Goal: Task Accomplishment & Management: Complete application form

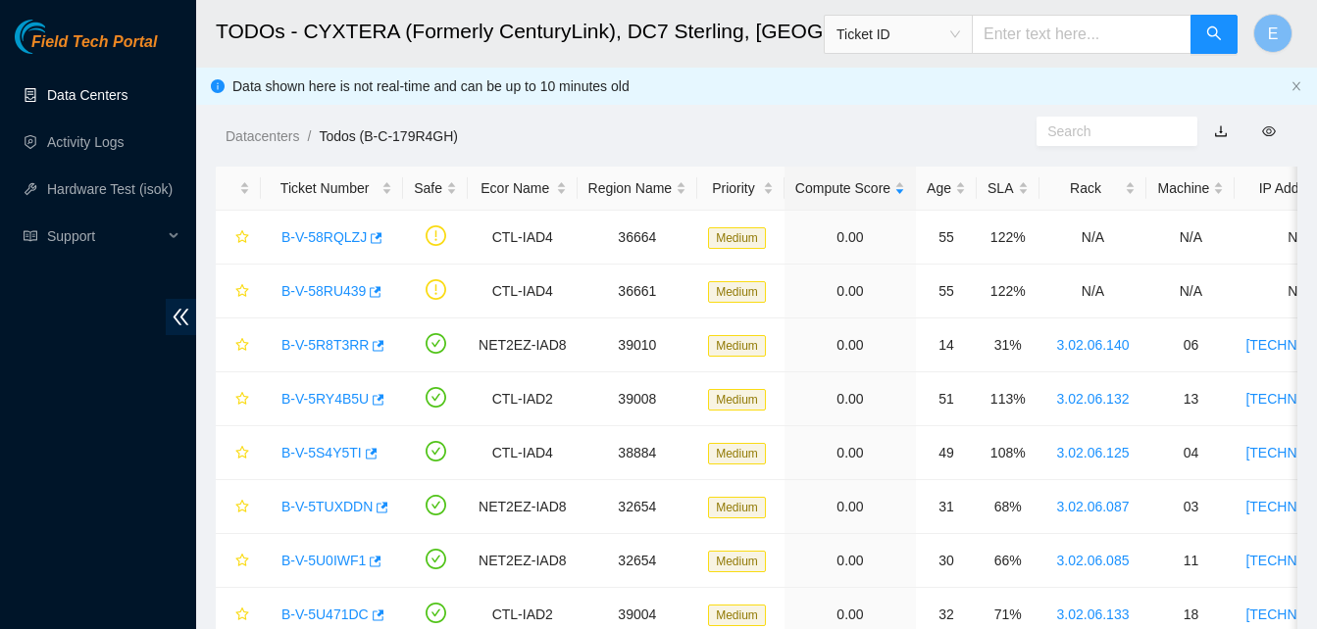
click at [109, 95] on link "Data Centers" at bounding box center [87, 95] width 80 height 16
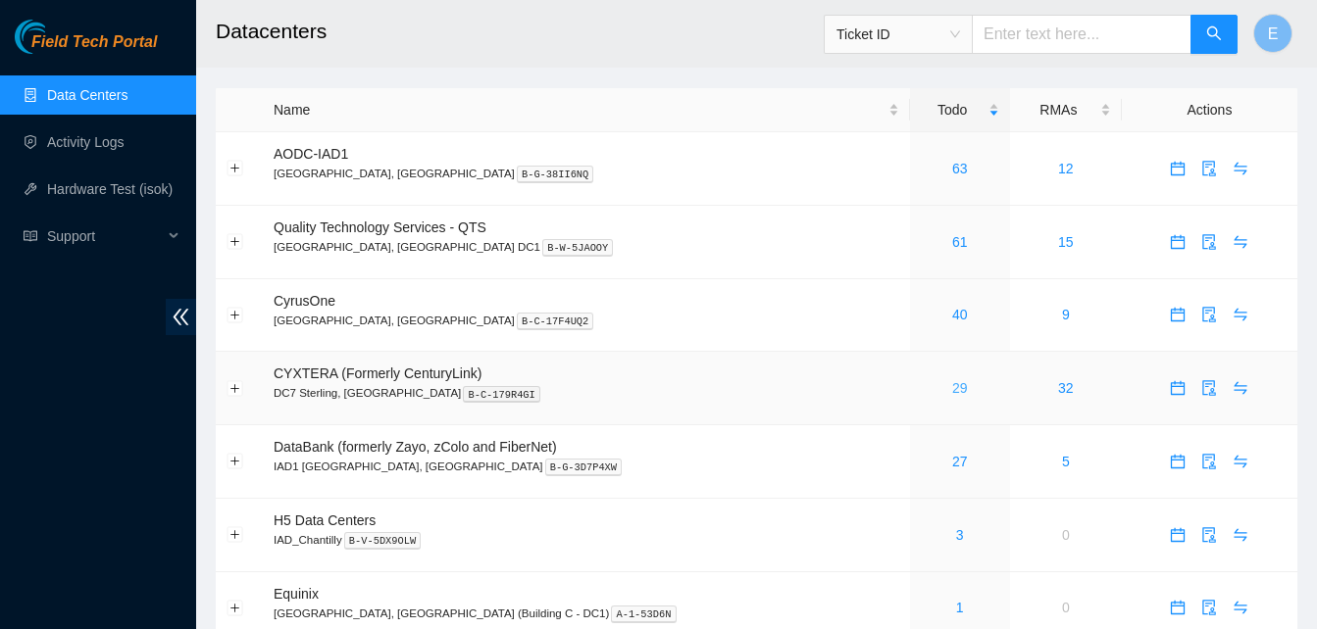
click at [952, 389] on link "29" at bounding box center [960, 388] width 16 height 16
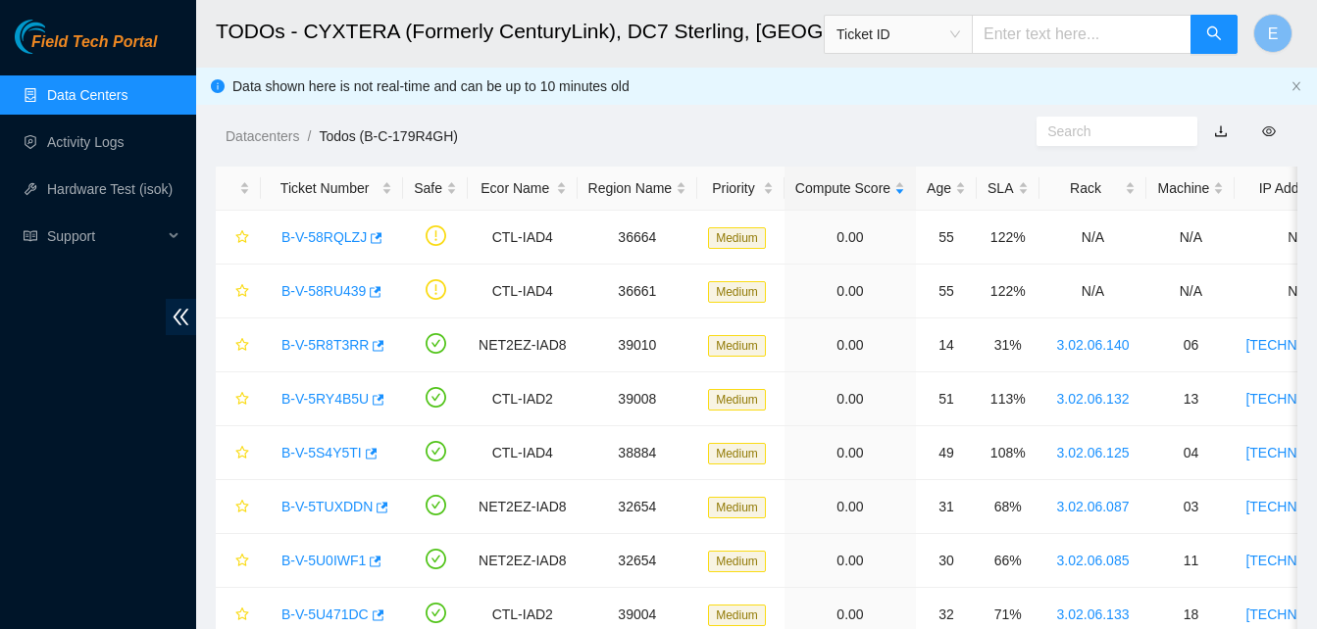
click at [1022, 32] on input "text" at bounding box center [1082, 34] width 220 height 39
type input "B-W-12IEZGH"
click at [1209, 38] on icon "search" at bounding box center [1214, 33] width 16 height 16
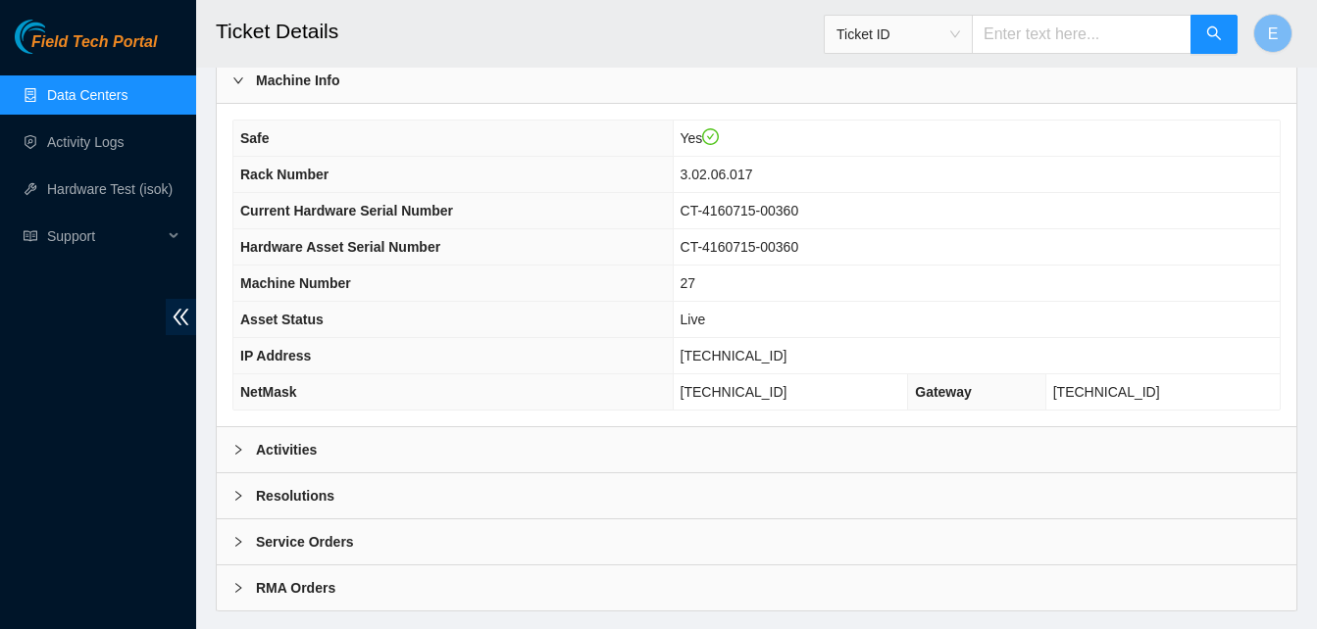
scroll to position [679, 0]
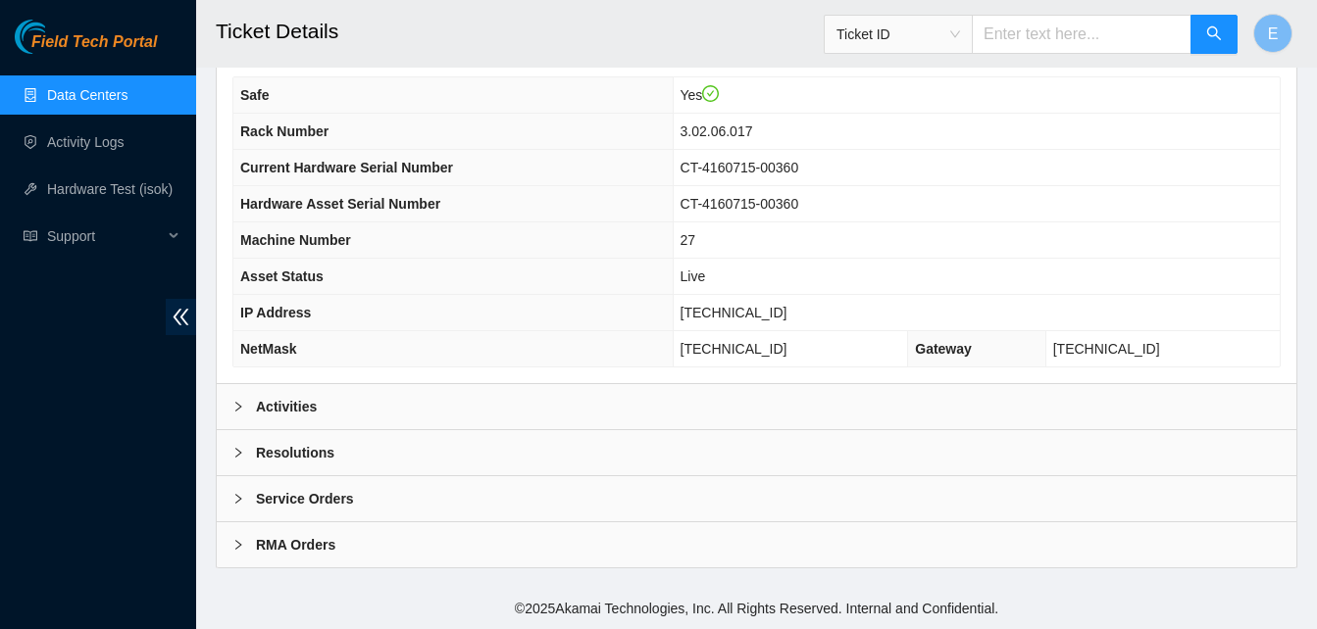
click at [304, 407] on b "Activities" at bounding box center [286, 407] width 61 height 22
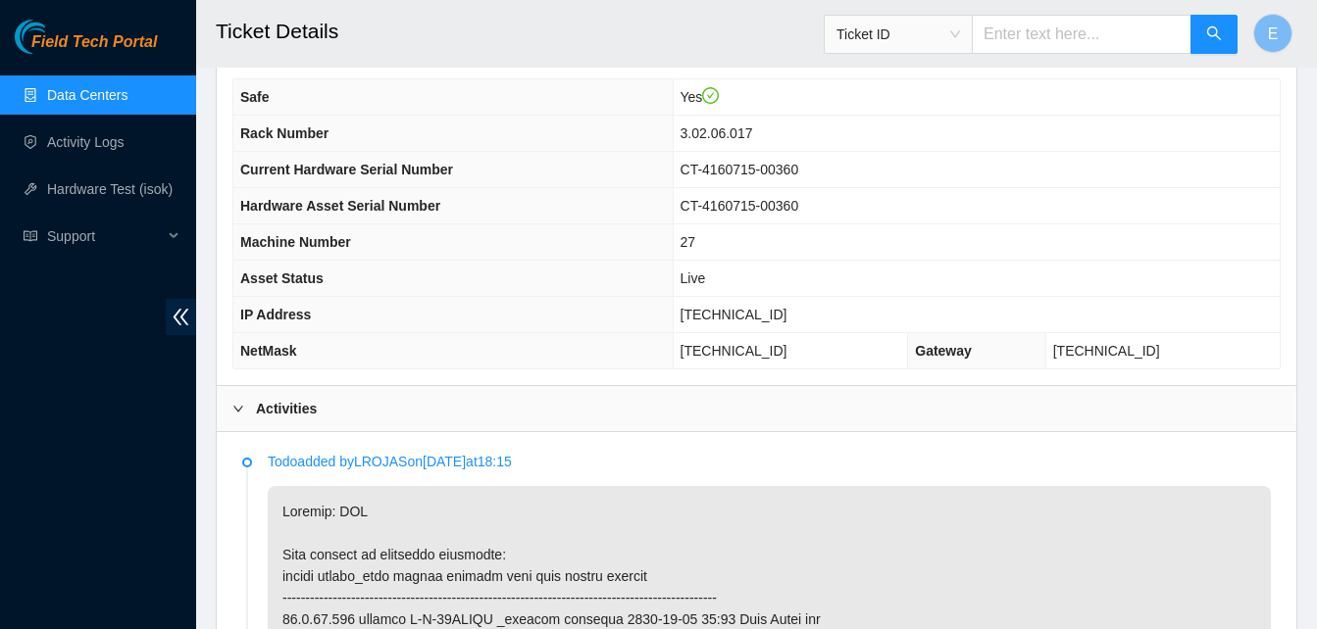
scroll to position [628, 0]
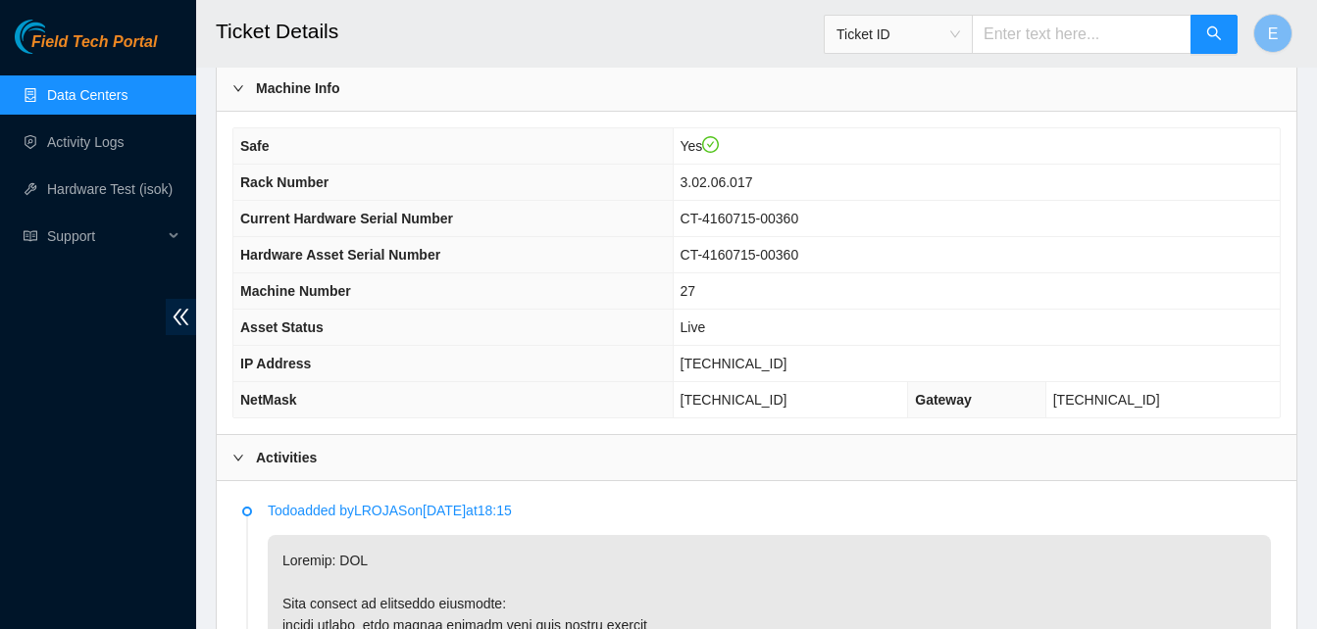
click at [304, 407] on th "NetMask" at bounding box center [452, 400] width 439 height 36
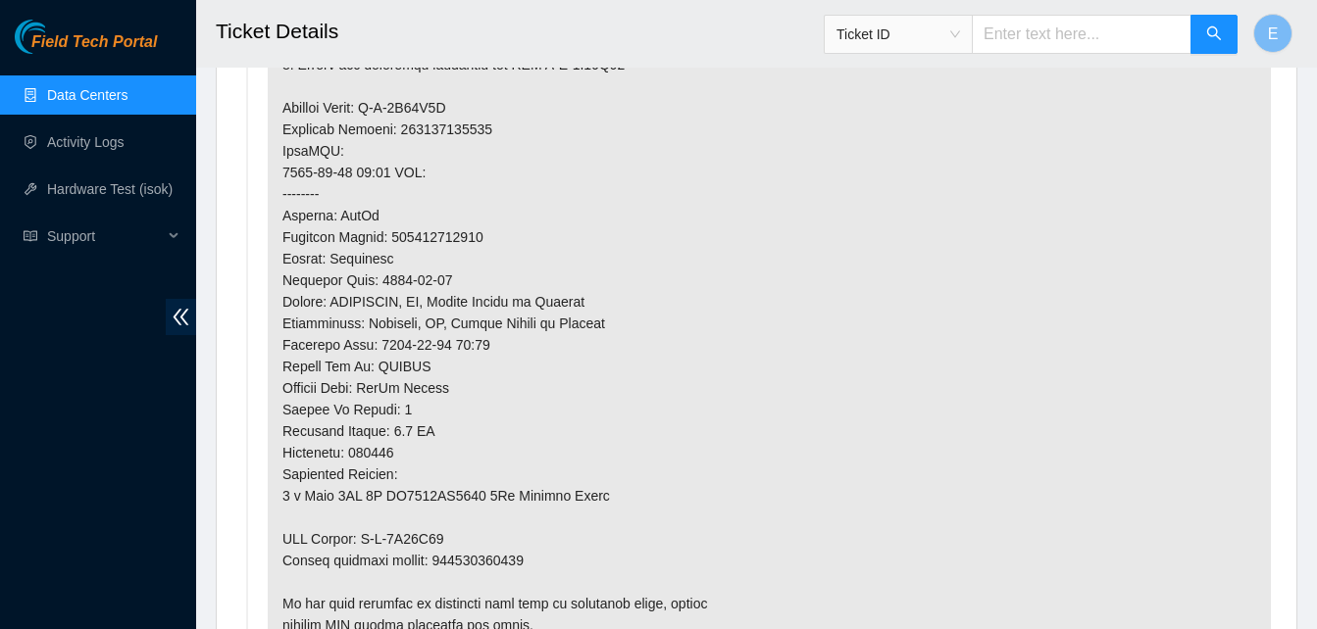
scroll to position [1520, 0]
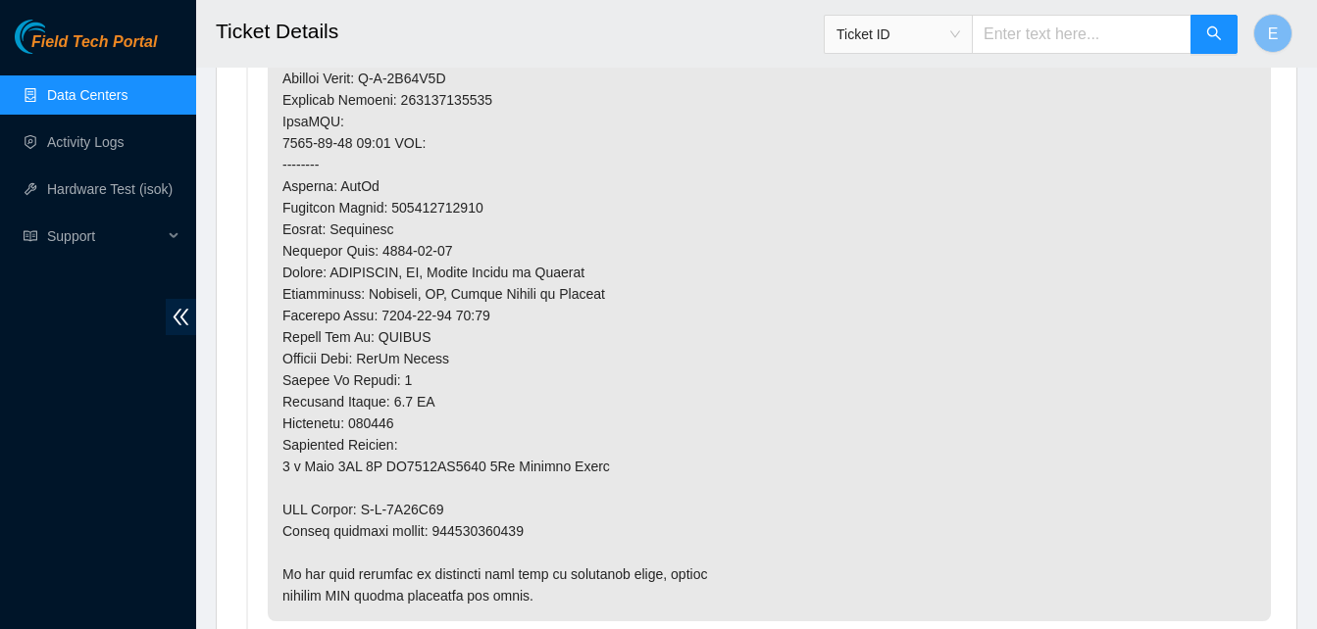
click at [772, 372] on p at bounding box center [769, 132] width 1003 height 978
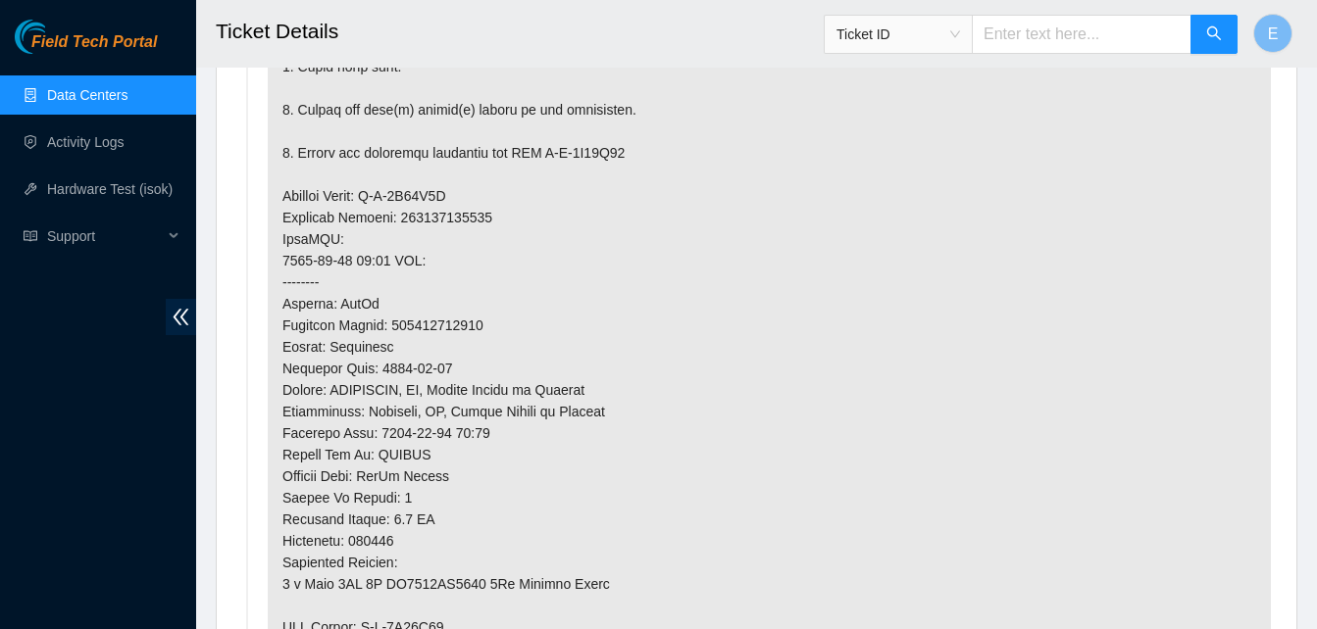
scroll to position [1404, 0]
click at [97, 183] on link "Hardware Test (isok)" at bounding box center [109, 189] width 125 height 16
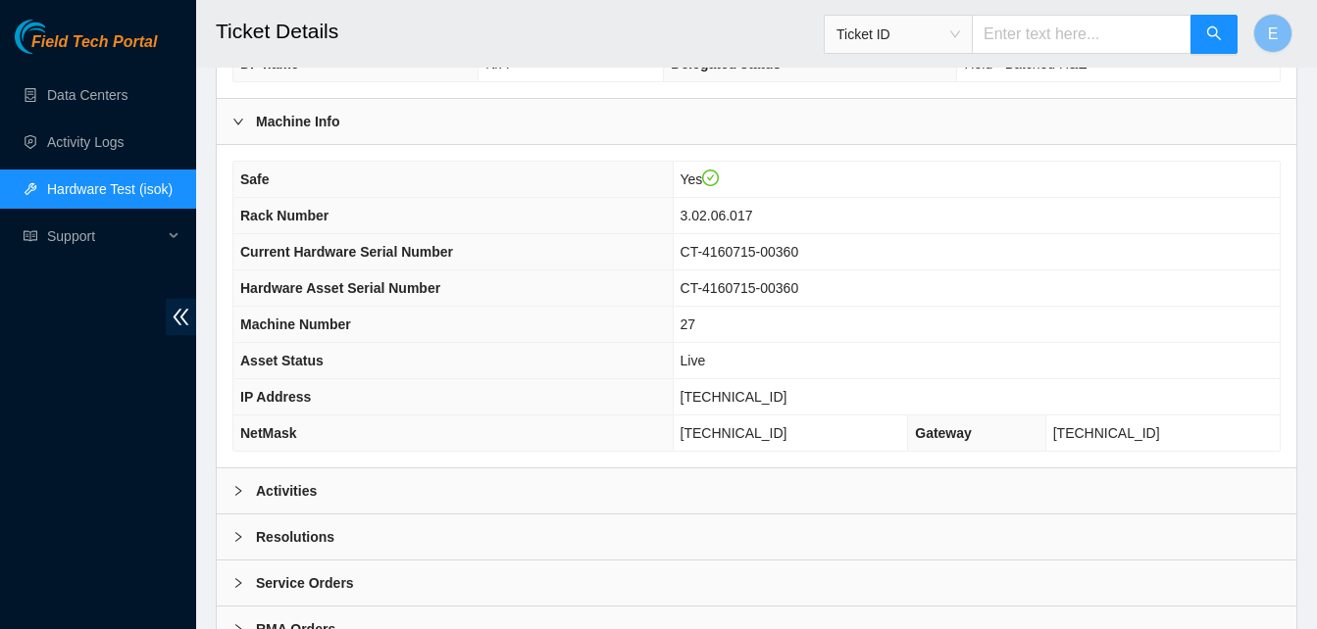
scroll to position [679, 0]
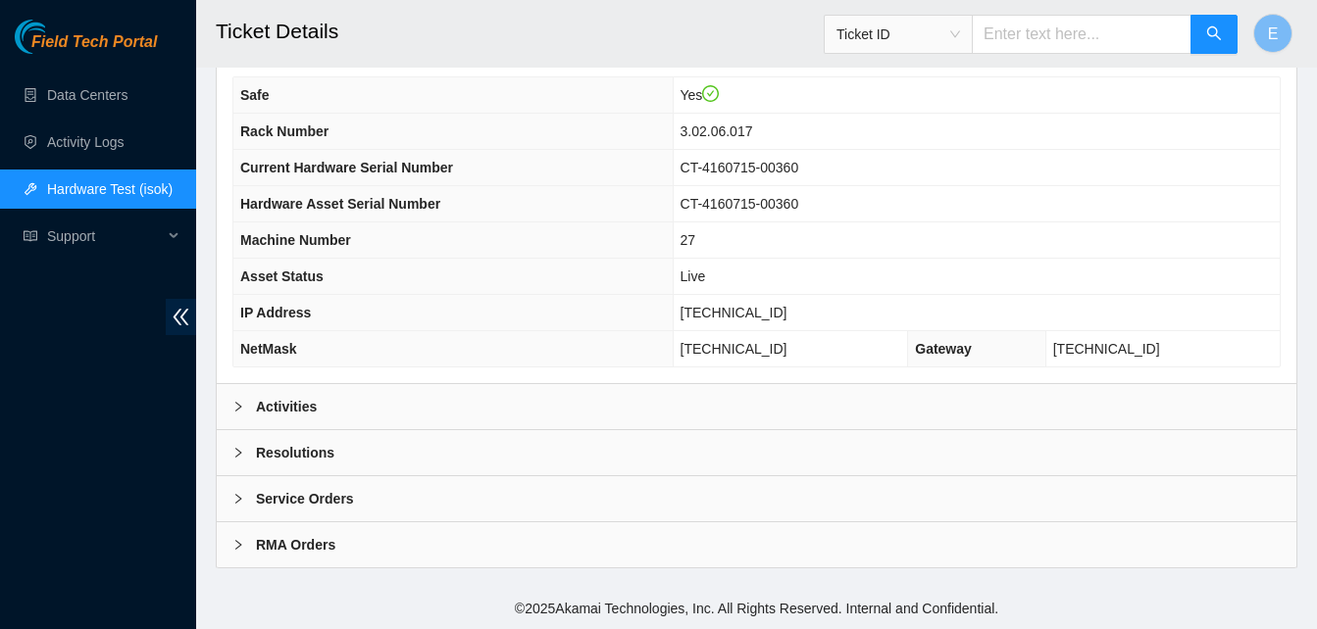
click at [300, 452] on b "Resolutions" at bounding box center [295, 453] width 78 height 22
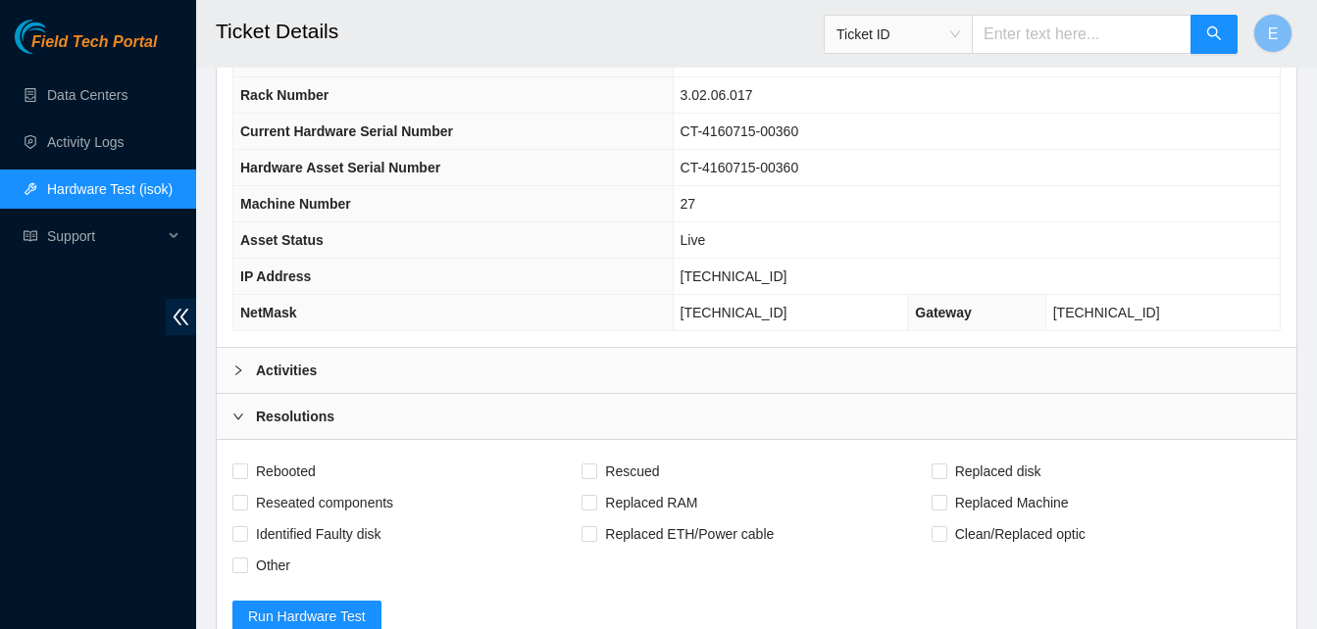
scroll to position [719, 0]
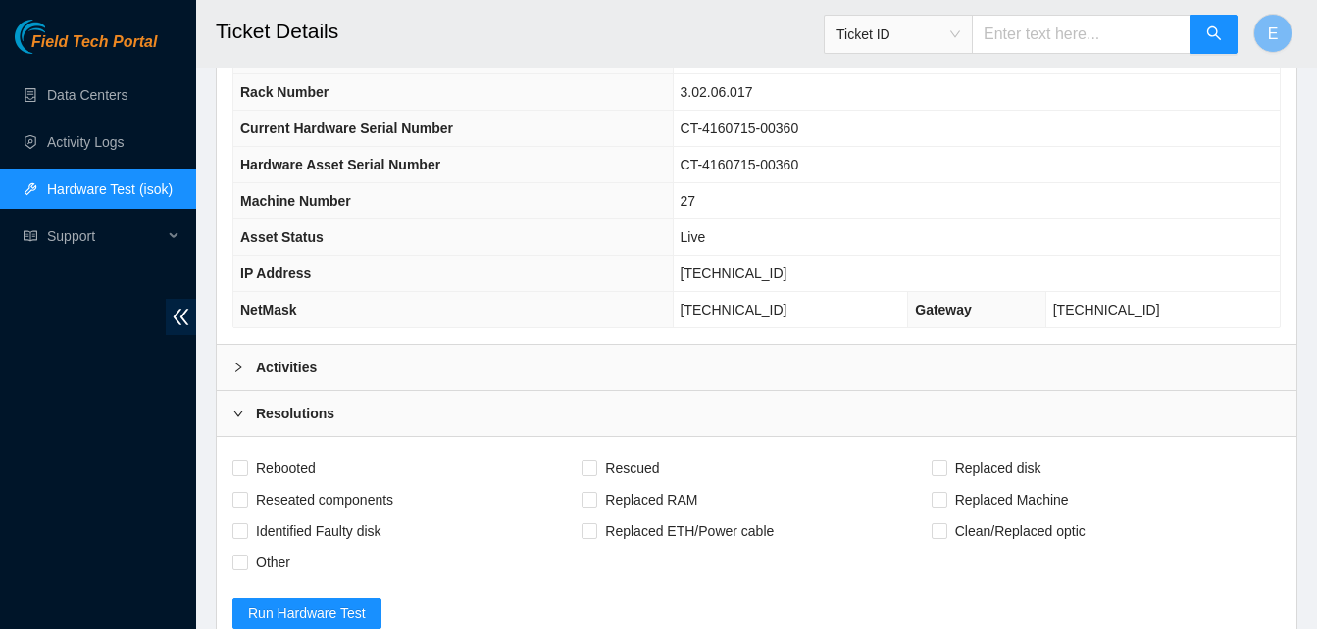
click at [269, 366] on b "Activities" at bounding box center [286, 368] width 61 height 22
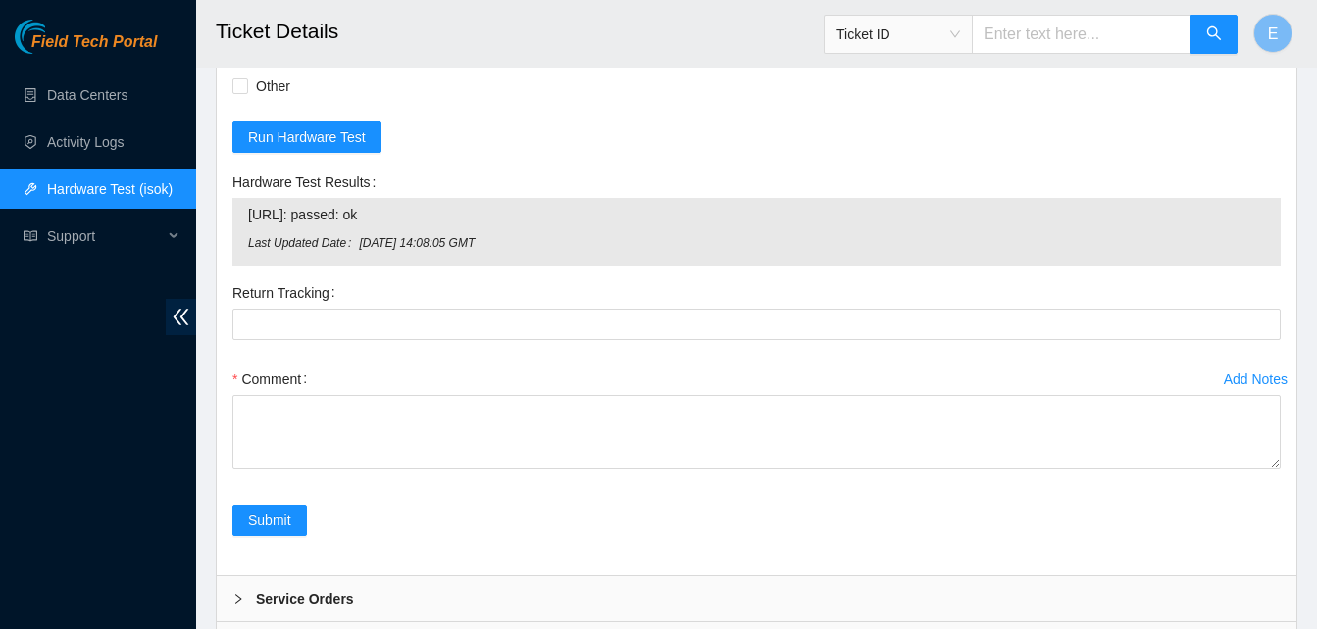
scroll to position [9368, 0]
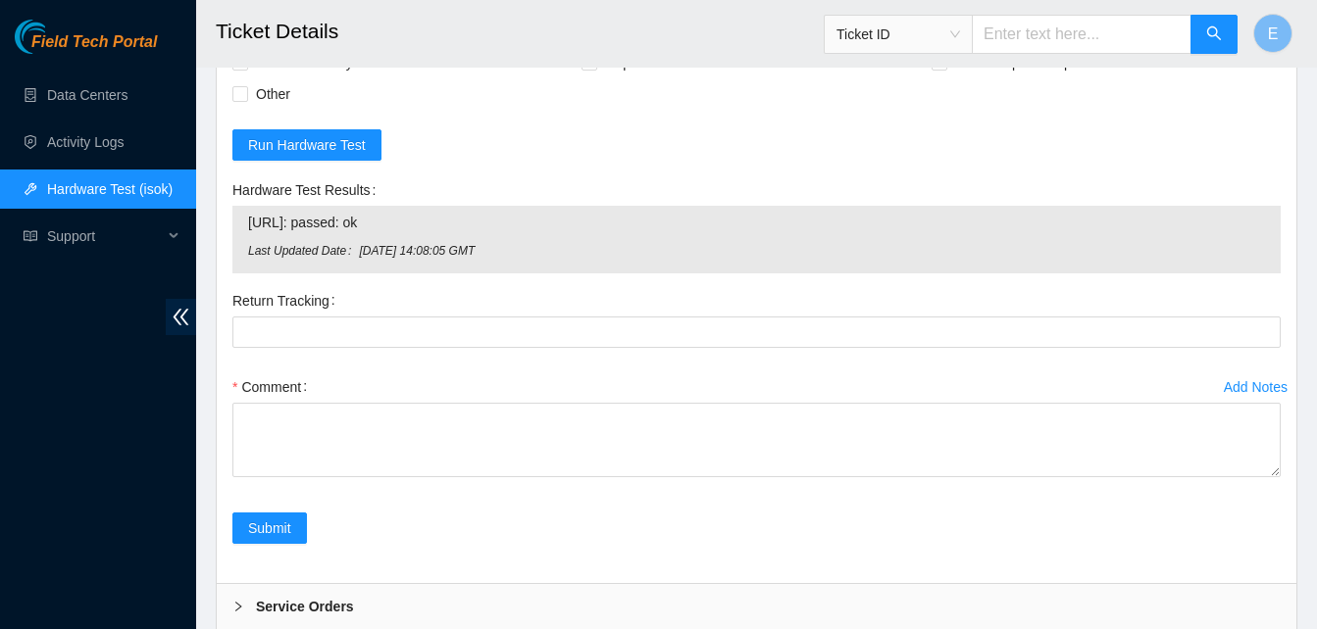
checkbox input "true"
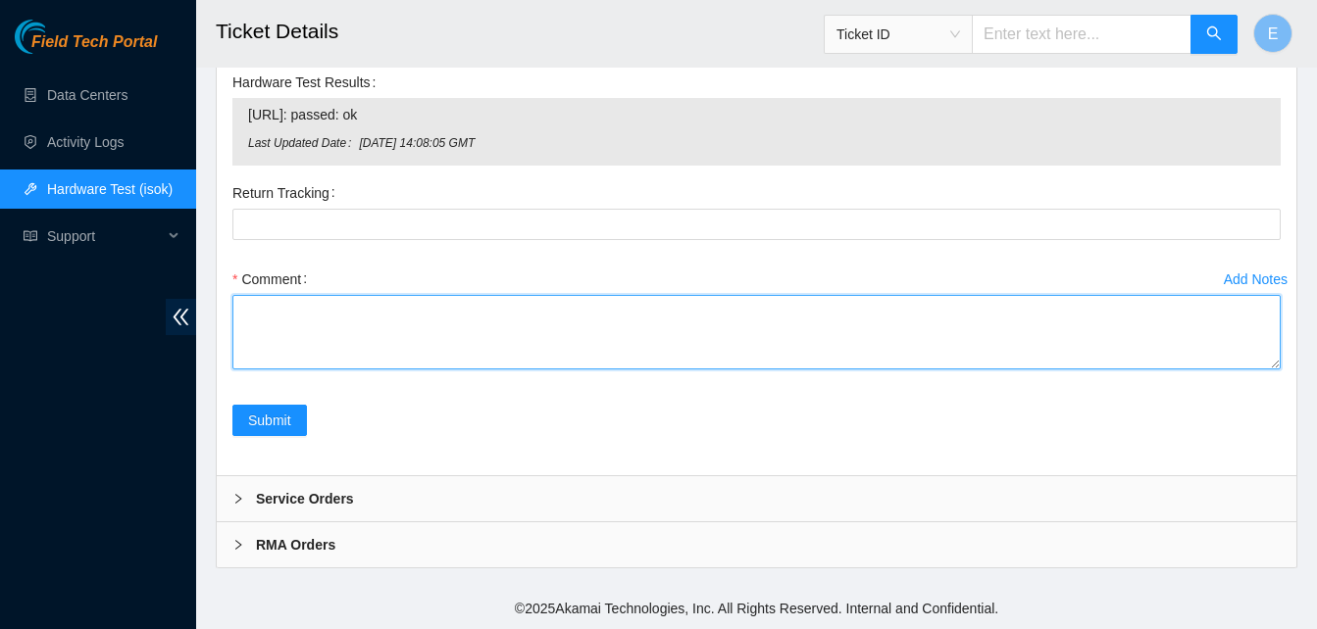
click at [308, 297] on textarea "Comment" at bounding box center [756, 332] width 1048 height 75
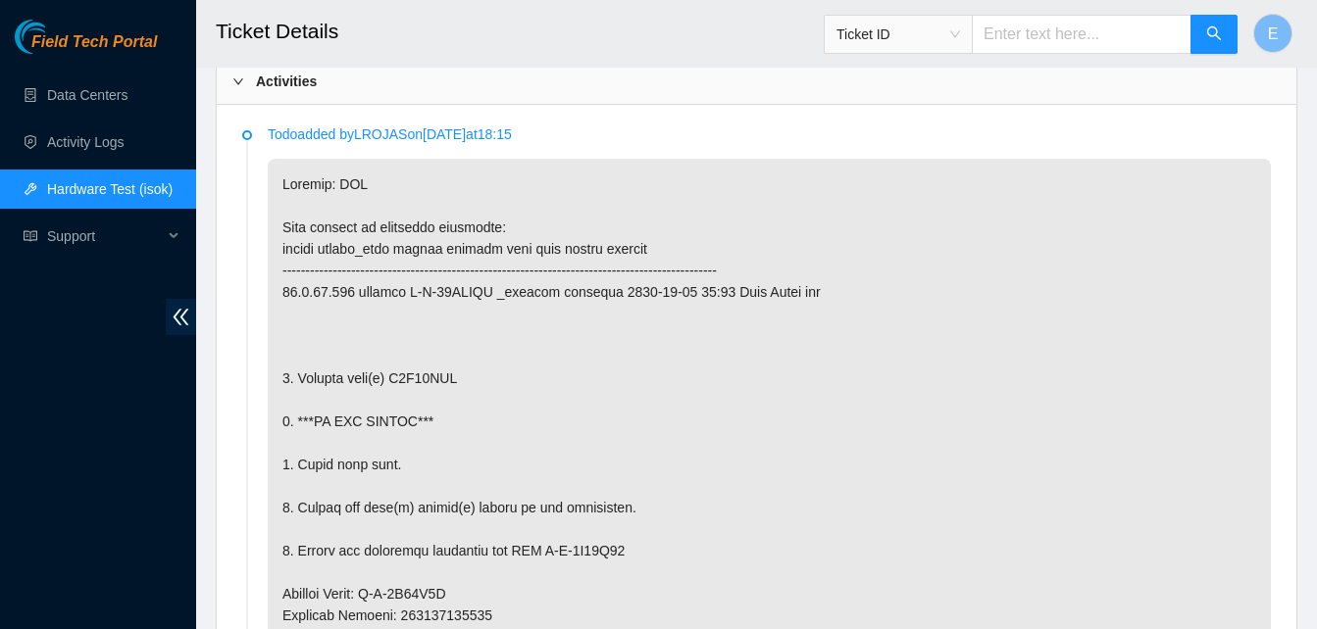
scroll to position [1004, 0]
drag, startPoint x: 392, startPoint y: 378, endPoint x: 439, endPoint y: 390, distance: 48.5
copy p "Z1X48YFL"
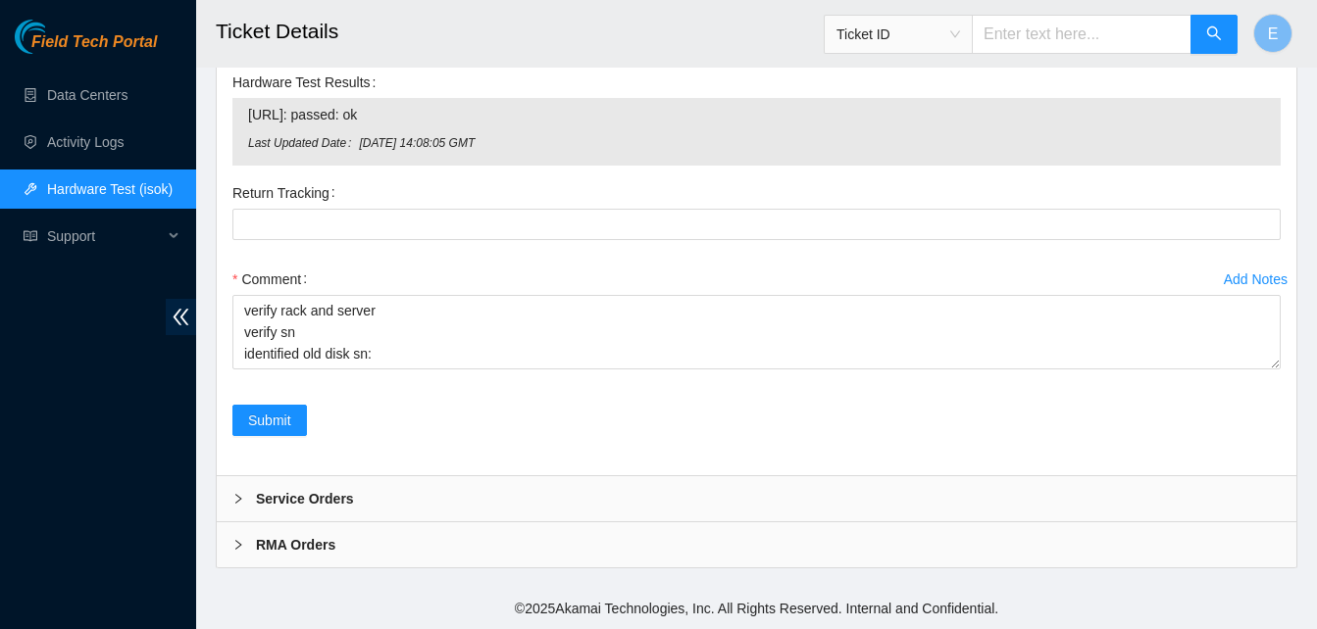
scroll to position [9756, 0]
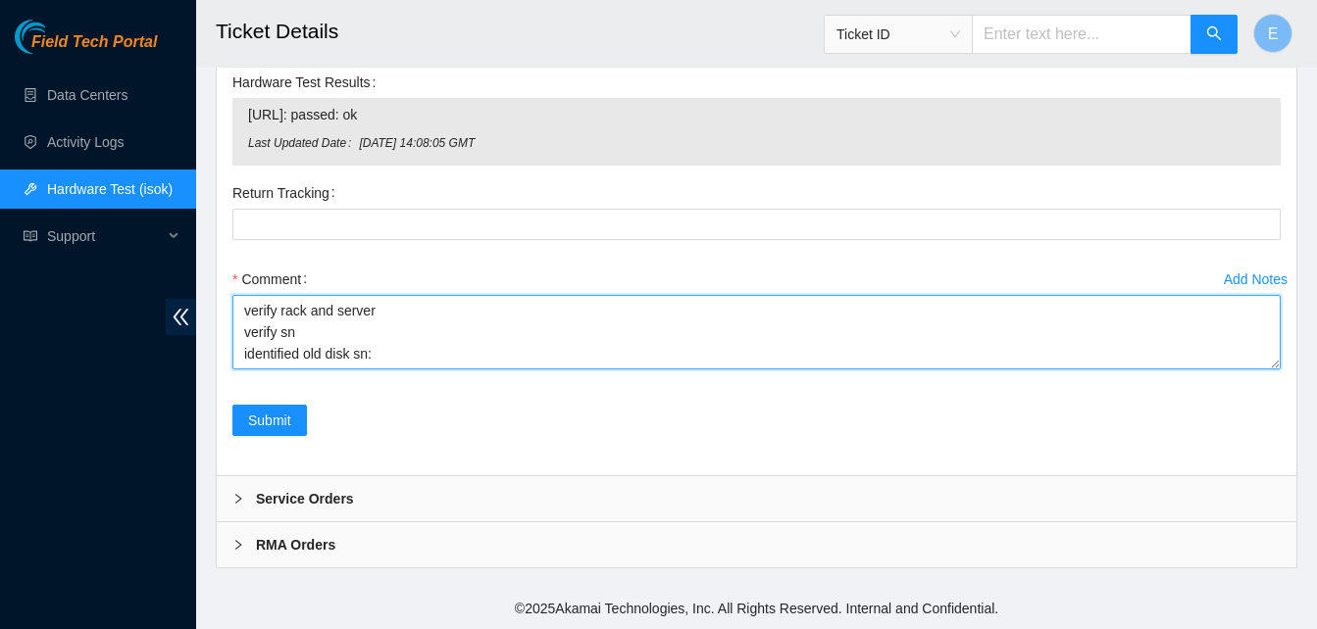
click at [408, 348] on textarea "verify rack and server verify sn identified old disk sn:" at bounding box center [756, 332] width 1048 height 75
paste textarea "Z1X48YFL"
paste textarea "336158 [DATE] 03:47:21 [TECHNICAL_ID] COMPLETE Result Detail Message Ticket ID …"
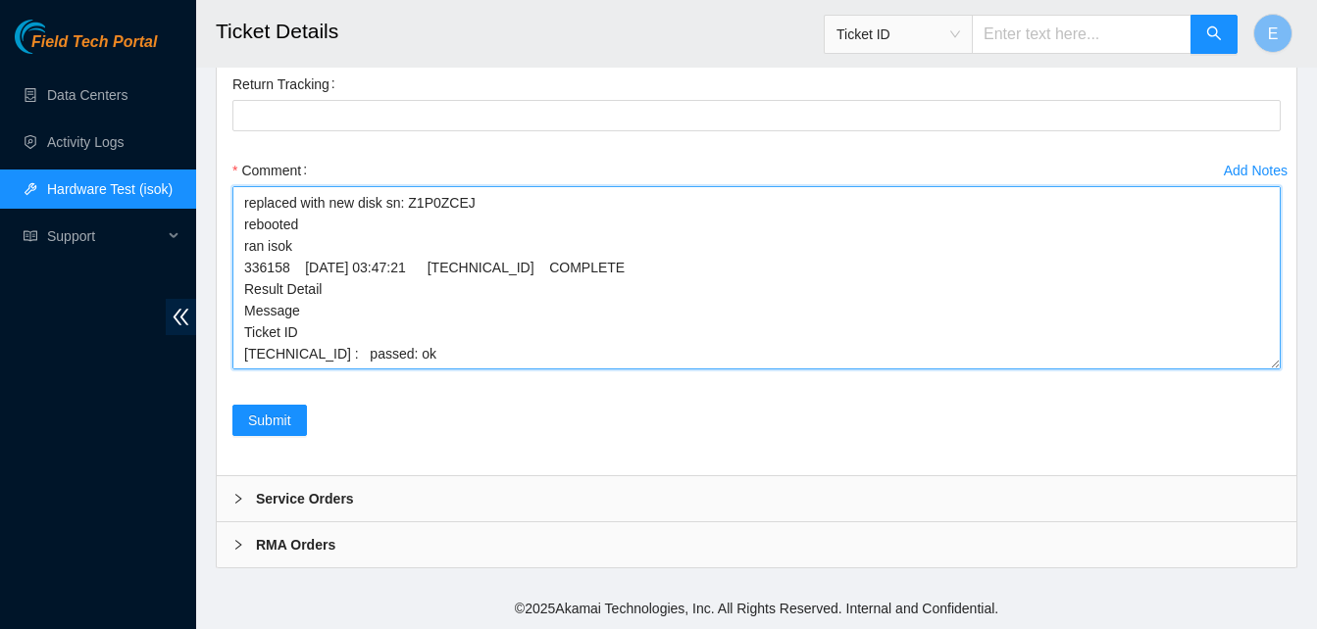
scroll to position [0, 0]
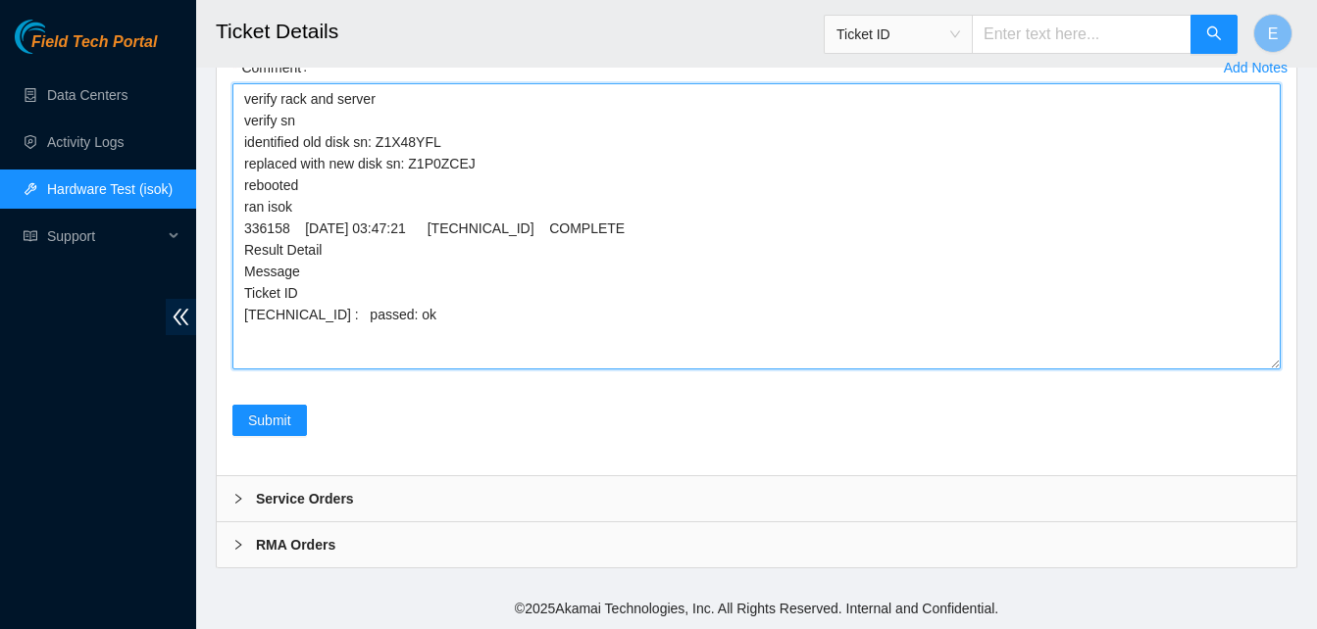
drag, startPoint x: 1271, startPoint y: 365, endPoint x: 1264, endPoint y: 576, distance: 211.9
click at [1264, 370] on textarea "verify rack and server verify sn identified old disk sn: Z1X48YFL replaced with…" at bounding box center [756, 226] width 1048 height 286
type textarea "verify rack and server verify sn identified old disk sn: Z1X48YFL replaced with…"
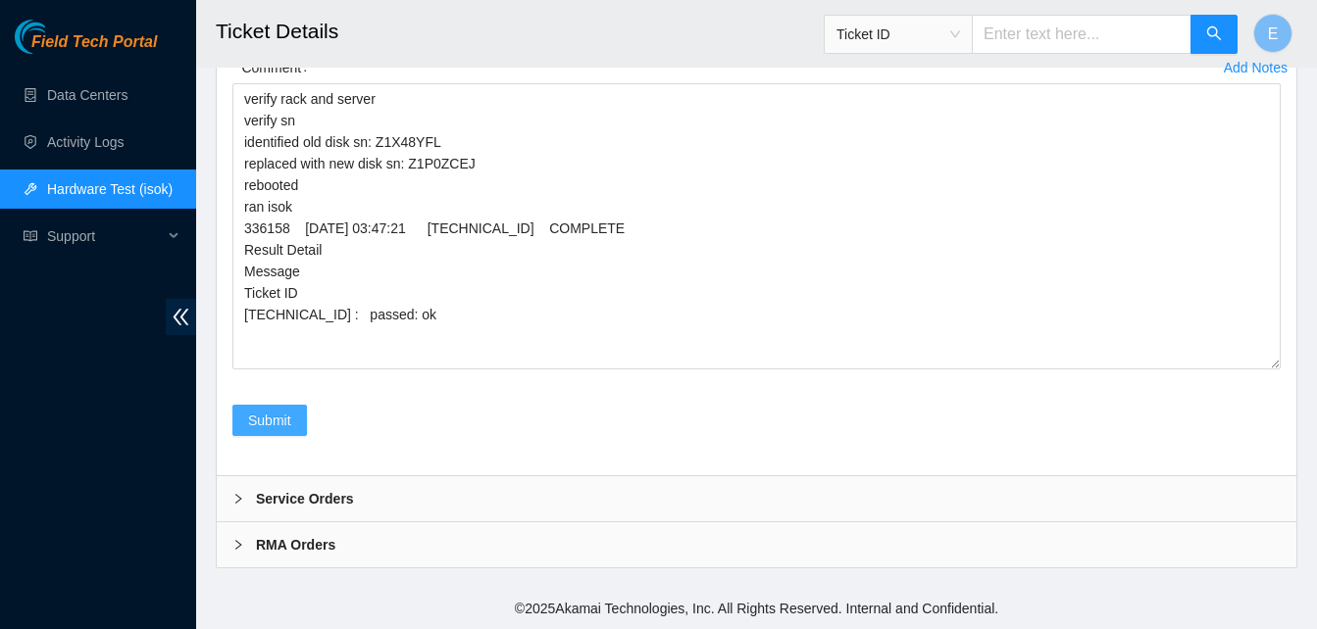
click at [266, 416] on span "Submit" at bounding box center [269, 421] width 43 height 22
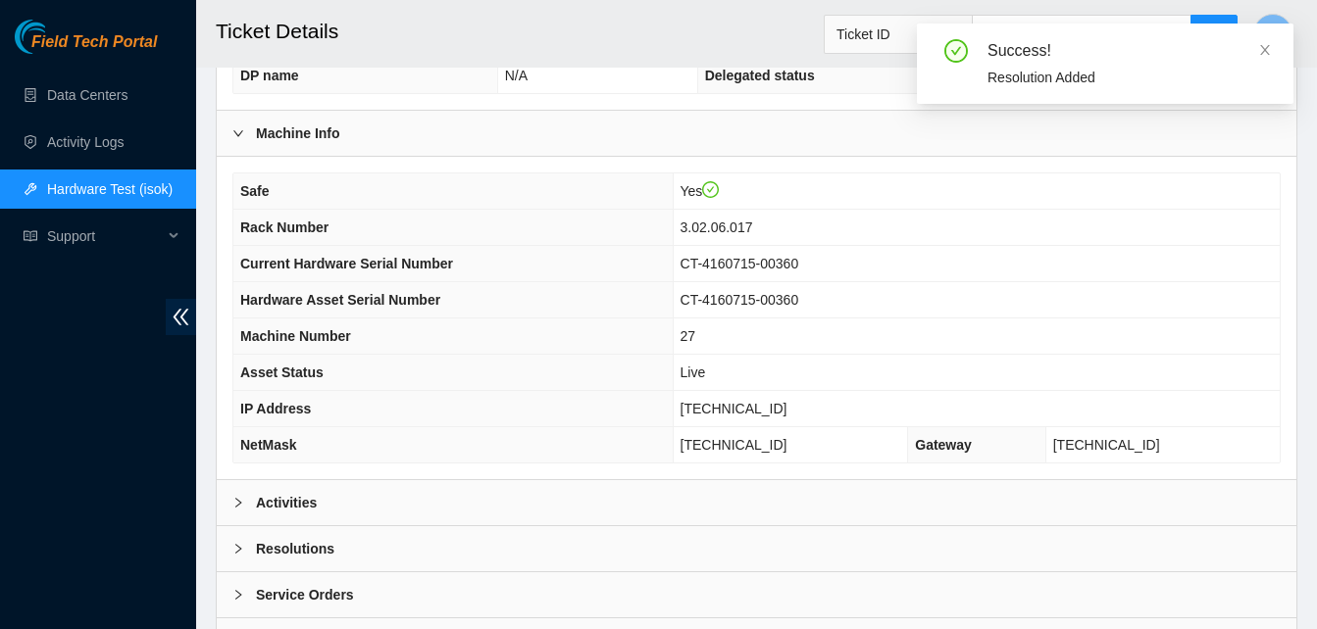
scroll to position [679, 0]
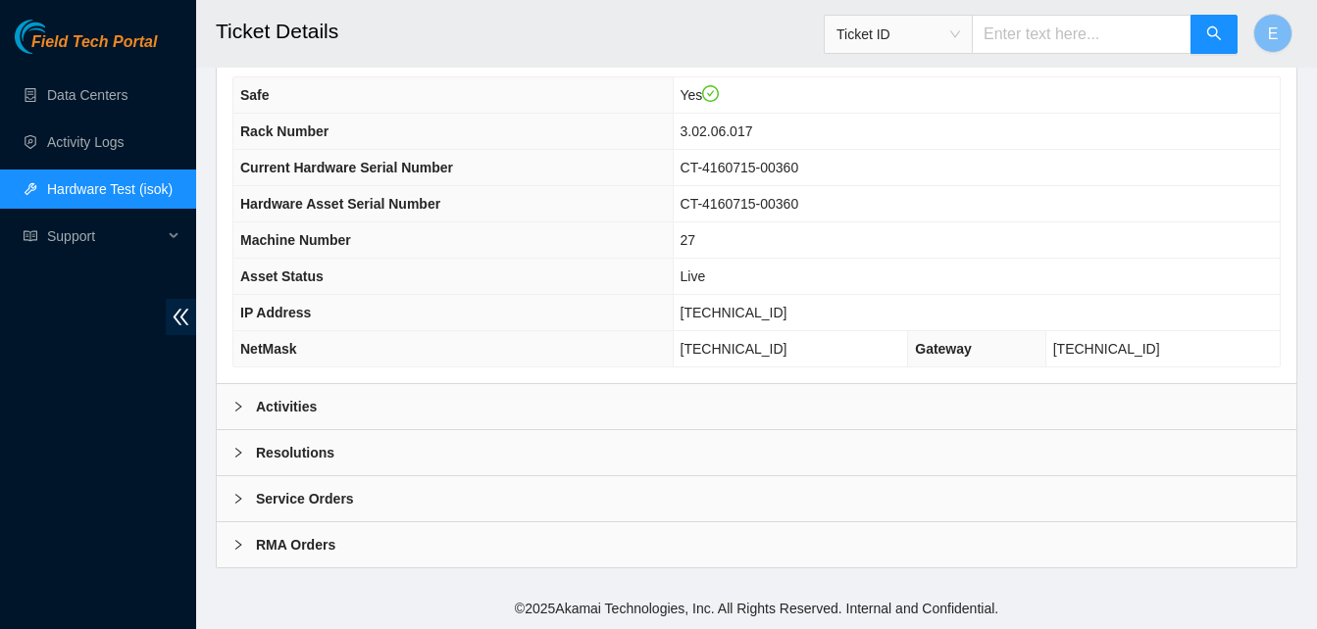
click at [305, 415] on b "Activities" at bounding box center [286, 407] width 61 height 22
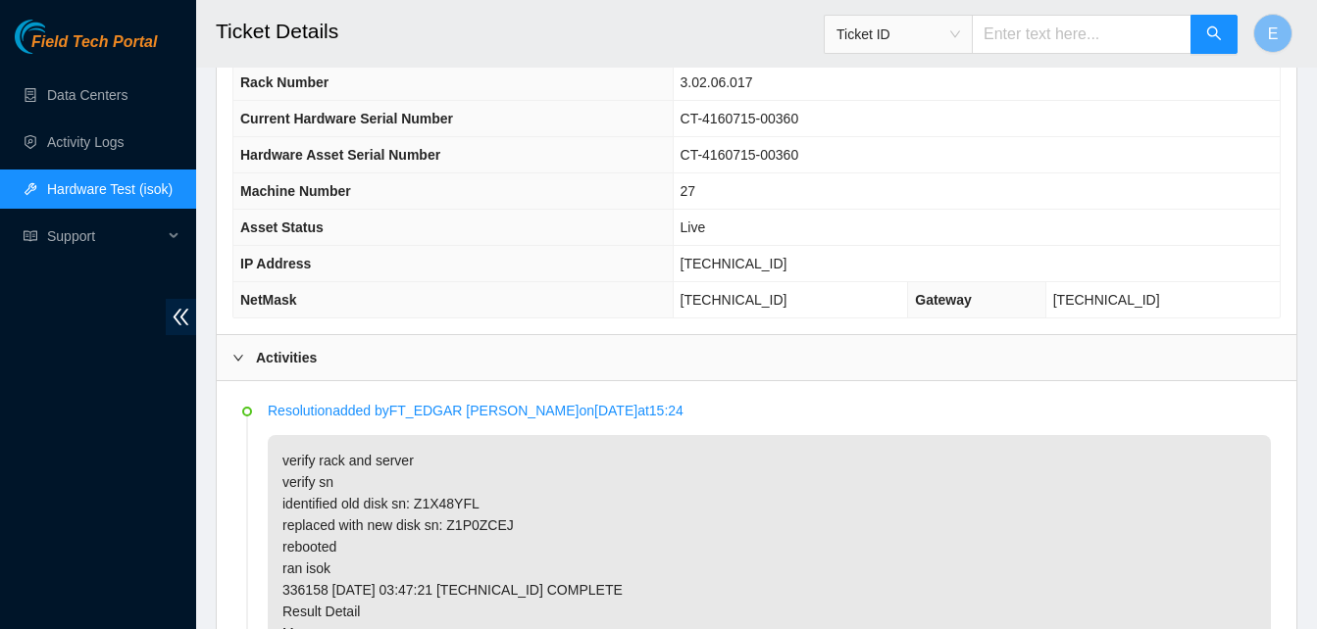
scroll to position [729, 0]
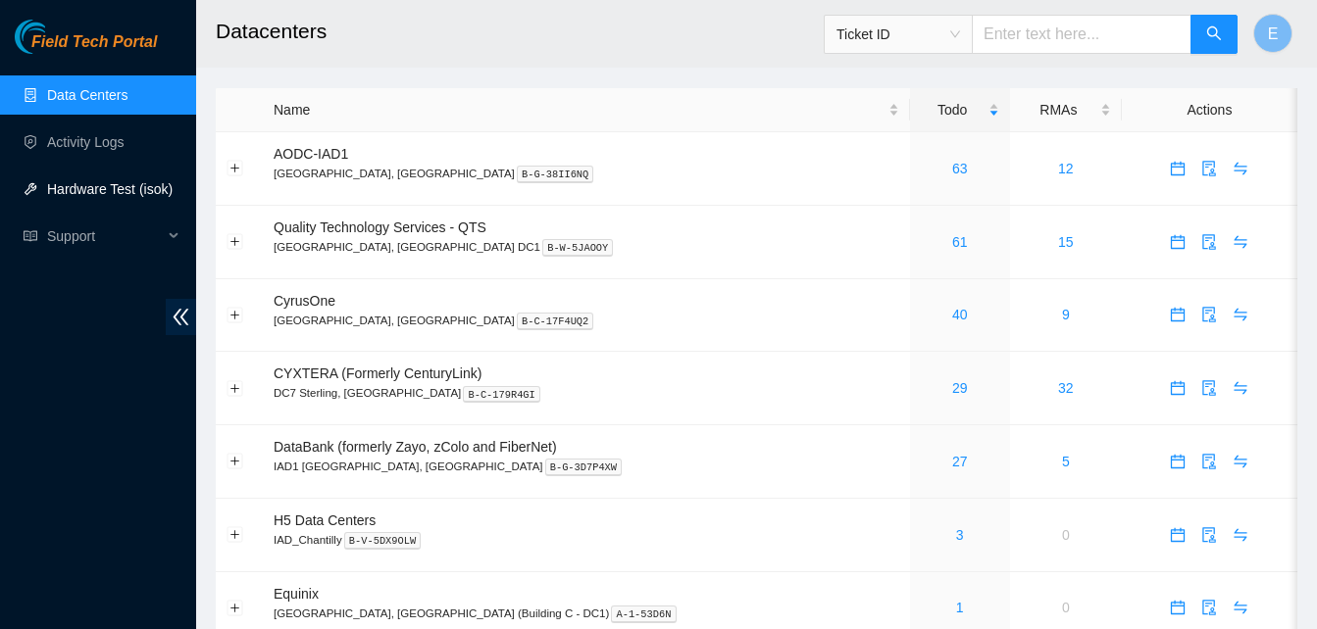
click at [85, 185] on link "Hardware Test (isok)" at bounding box center [109, 189] width 125 height 16
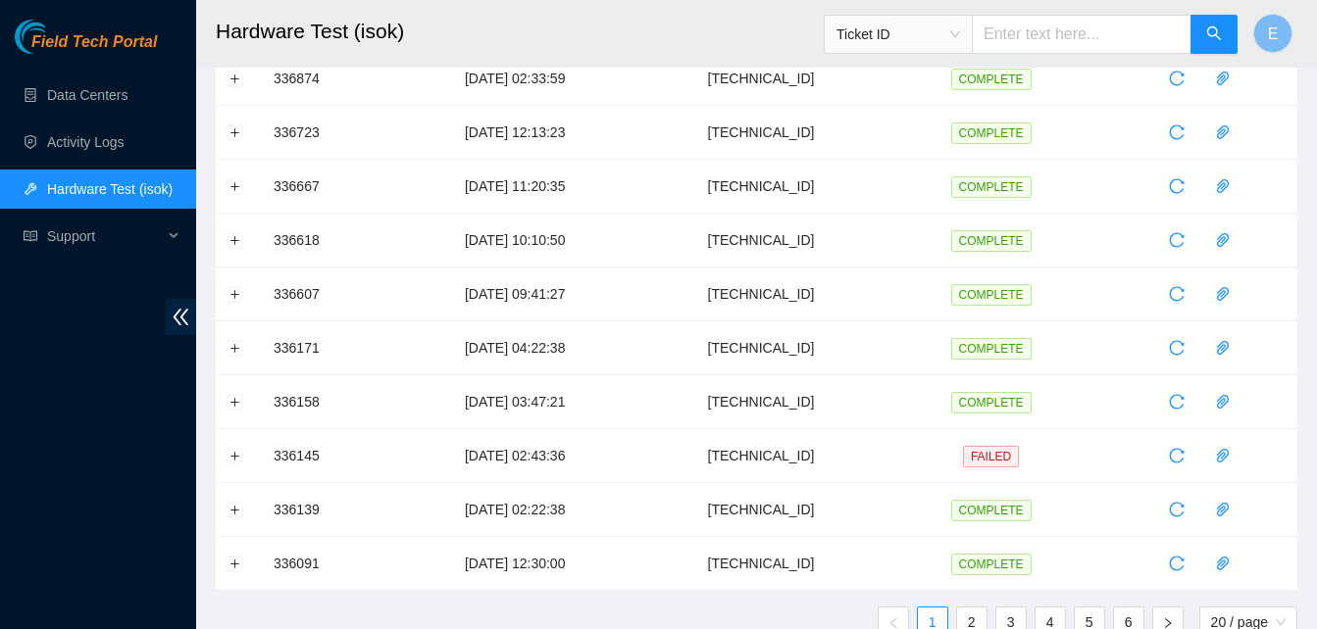
scroll to position [672, 0]
click at [237, 396] on button "Expand row" at bounding box center [235, 401] width 16 height 16
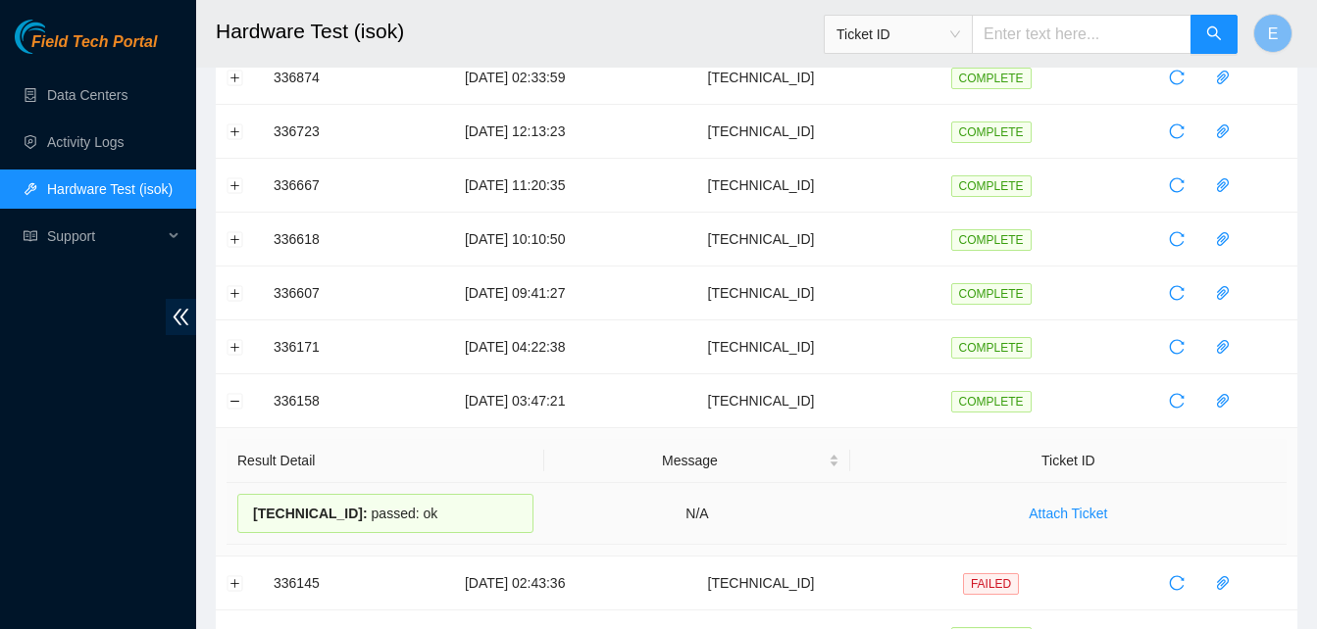
drag, startPoint x: 276, startPoint y: 394, endPoint x: 414, endPoint y: 513, distance: 181.4
click at [414, 513] on tbody "338719 18-09-2025 02:32:04 23.55.100.228 COMPLETE 338495 18-09-2025 09:40:22 23…" at bounding box center [756, 115] width 1081 height 1207
copy tbody "336158 12-09-2025 03:47:21 96.7.74.238 COMPLETE Result Detail Message Ticket ID…"
